Goal: Task Accomplishment & Management: Manage account settings

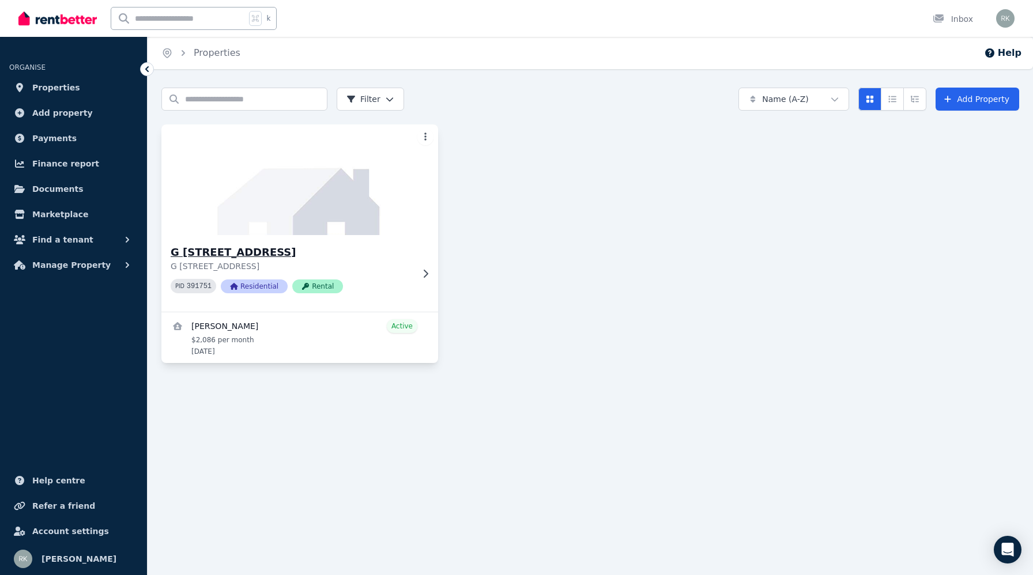
click at [326, 220] on img at bounding box center [299, 180] width 291 height 116
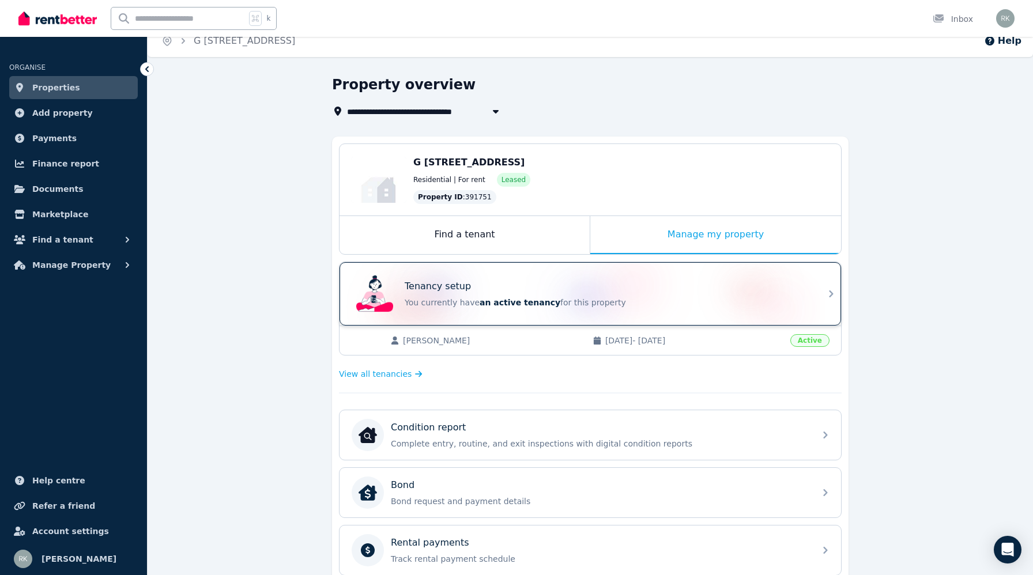
scroll to position [14, 0]
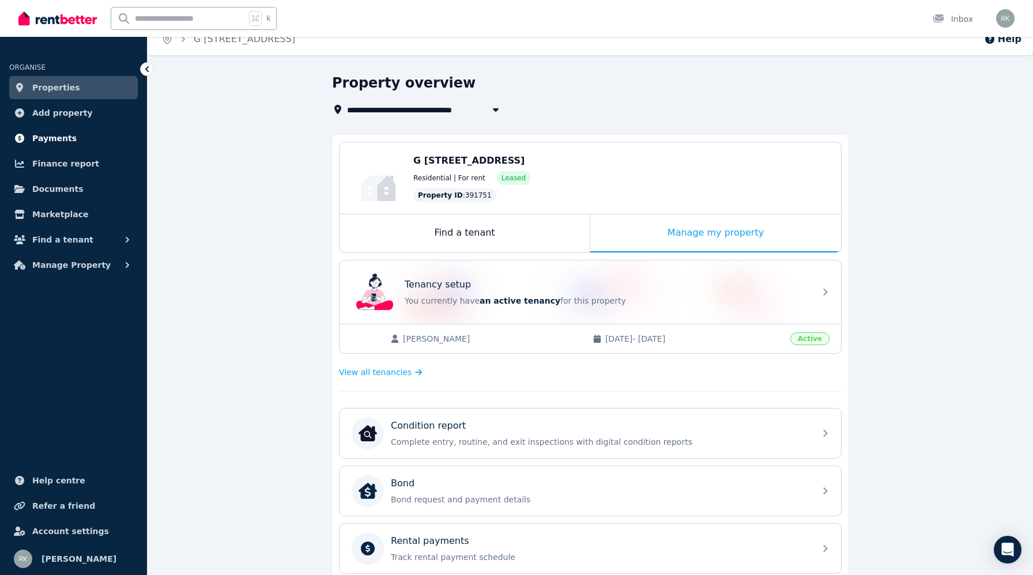
click at [63, 142] on span "Payments" at bounding box center [54, 138] width 44 height 14
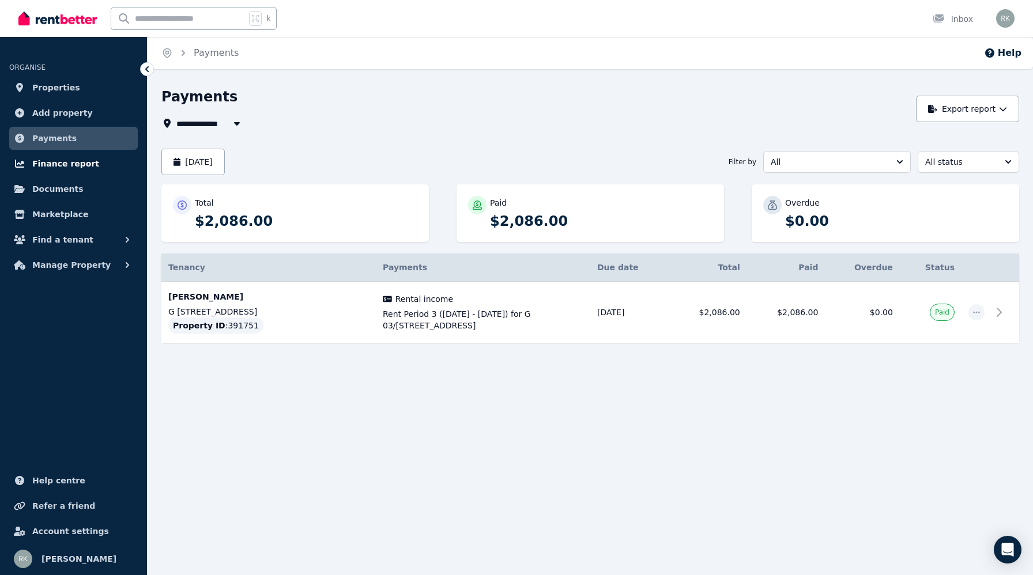
click at [80, 166] on span "Finance report" at bounding box center [65, 164] width 67 height 14
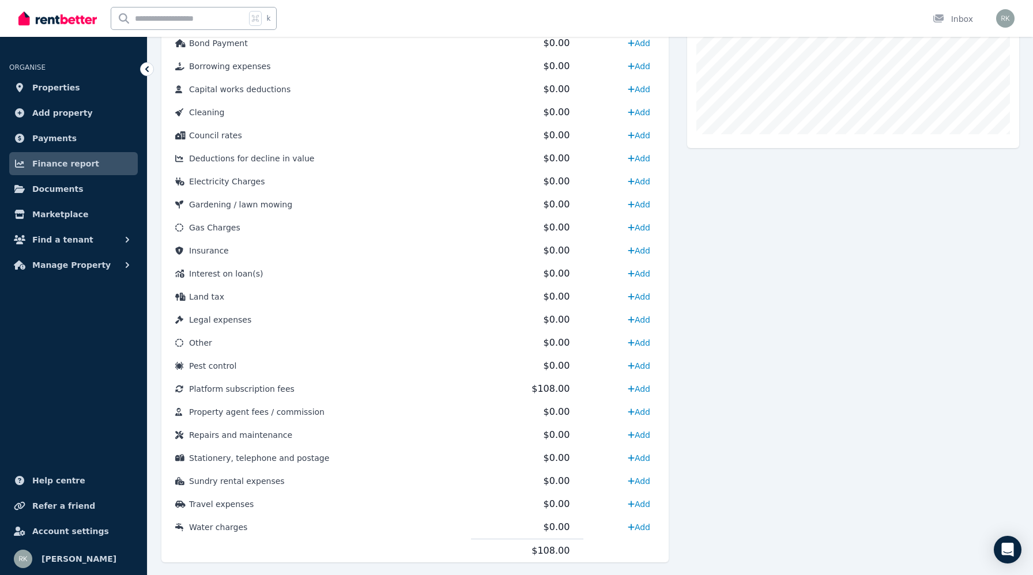
scroll to position [434, 0]
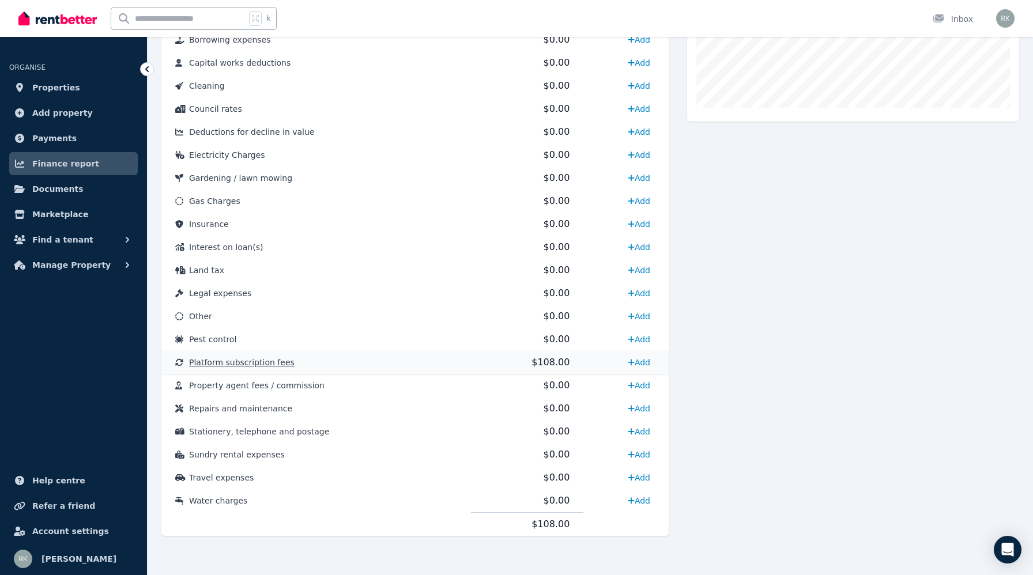
click at [280, 365] on span "Platform subscription fees" at bounding box center [241, 362] width 105 height 9
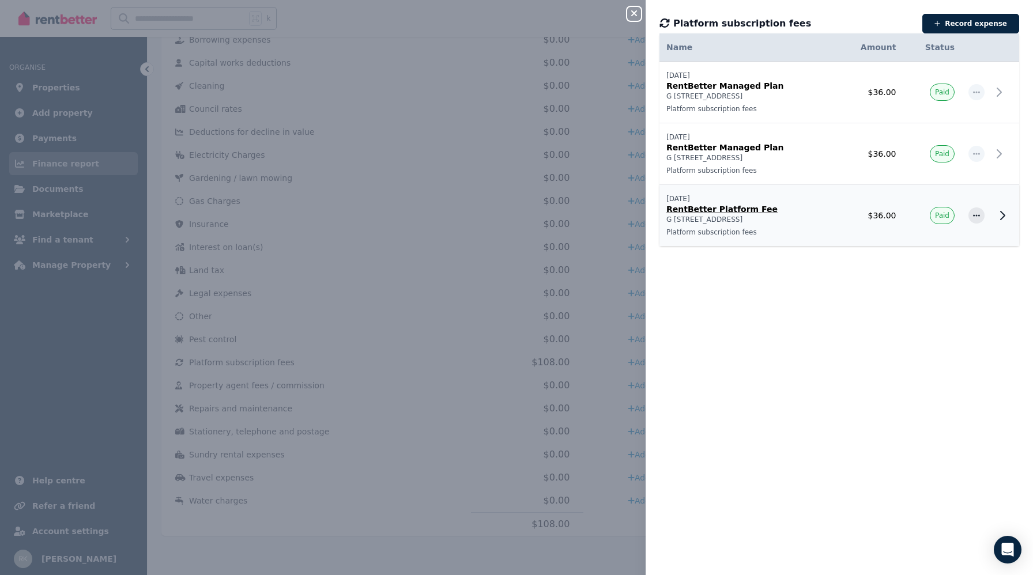
click at [862, 225] on td "$36.00" at bounding box center [869, 216] width 67 height 62
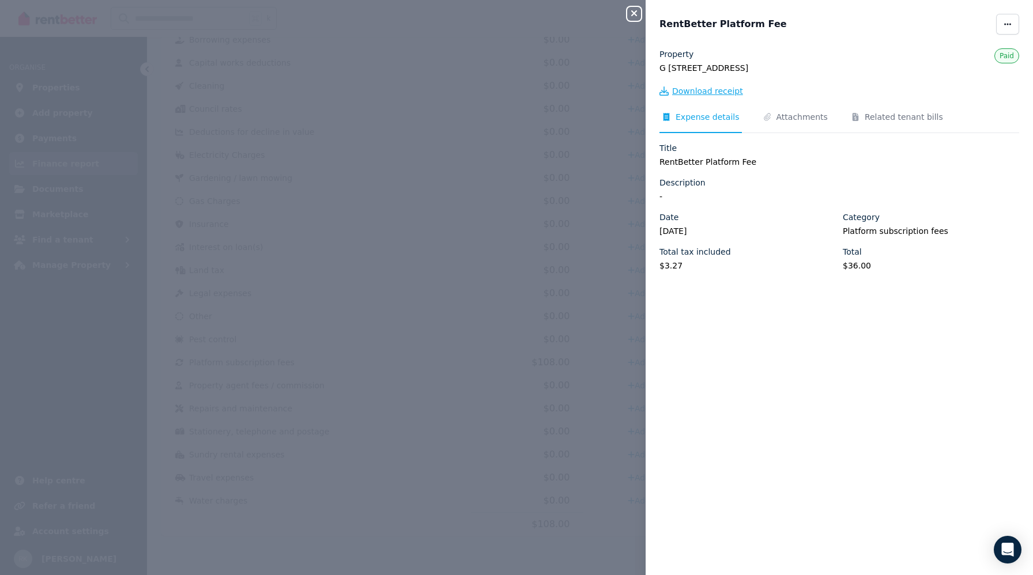
click at [721, 89] on span "Download receipt" at bounding box center [707, 91] width 71 height 12
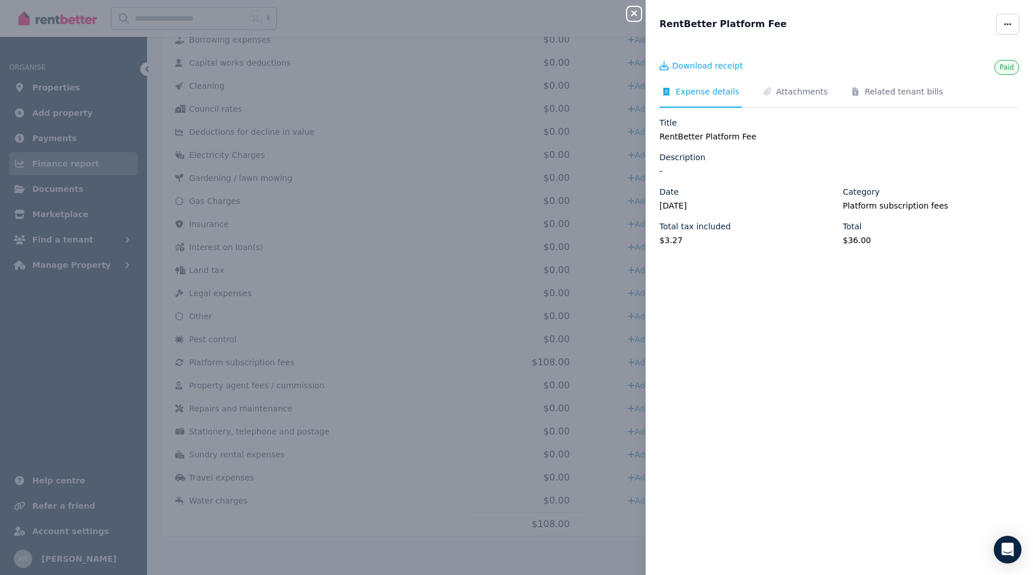
click at [324, 185] on div "Close panel RentBetter Platform Fee Paid Download receipt Expense details Attac…" at bounding box center [516, 287] width 1033 height 575
